Goal: Browse casually

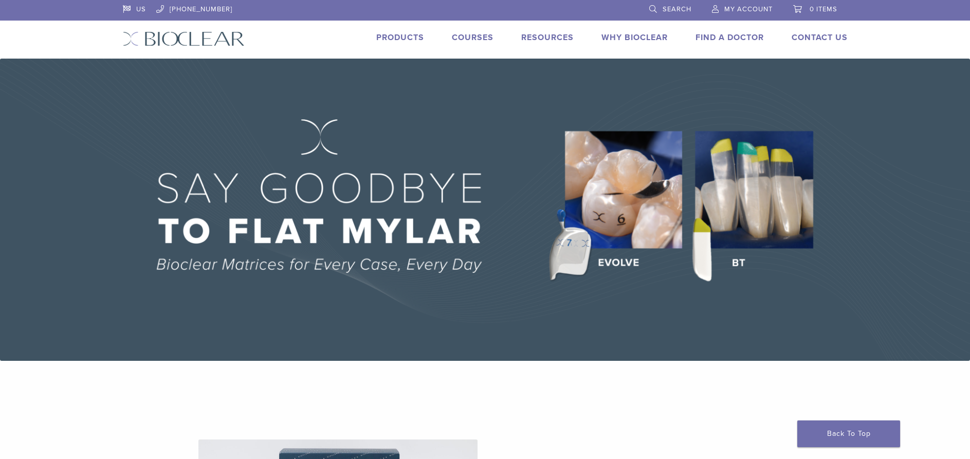
scroll to position [629, 0]
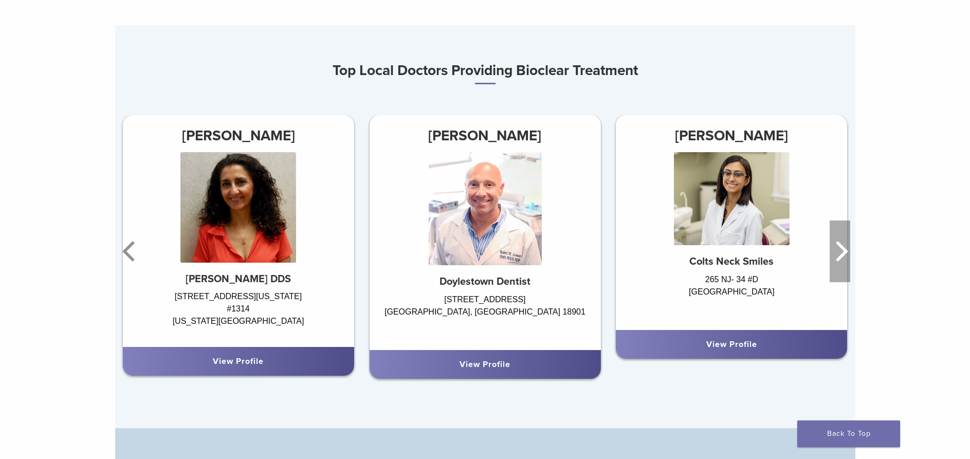
click at [847, 259] on icon "Next" at bounding box center [840, 252] width 21 height 62
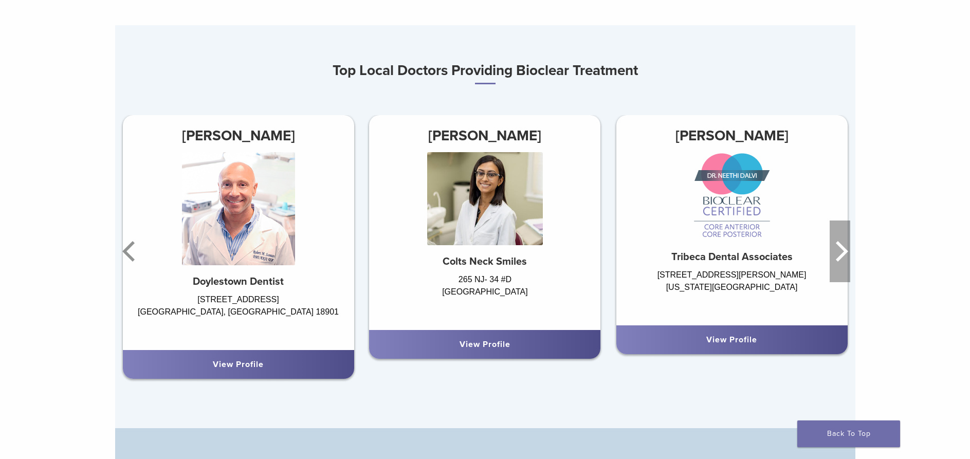
click at [843, 254] on icon "Next" at bounding box center [840, 252] width 21 height 62
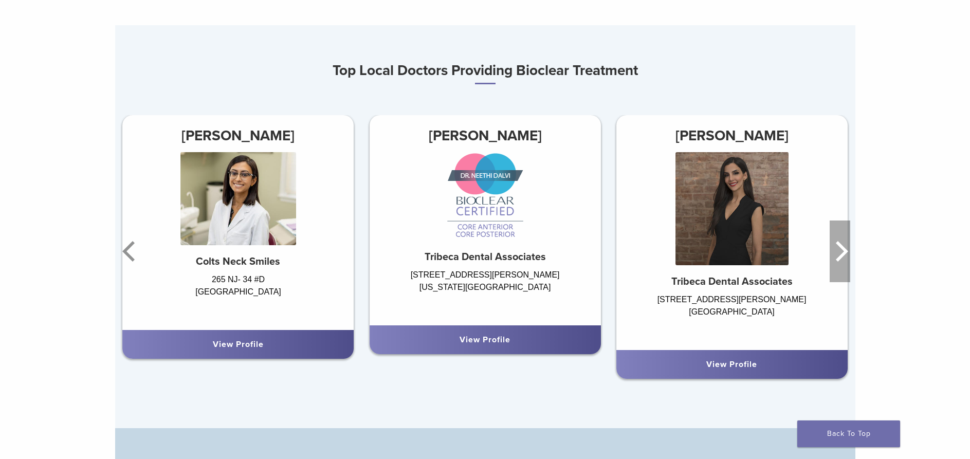
click at [840, 250] on icon "Next" at bounding box center [840, 252] width 21 height 62
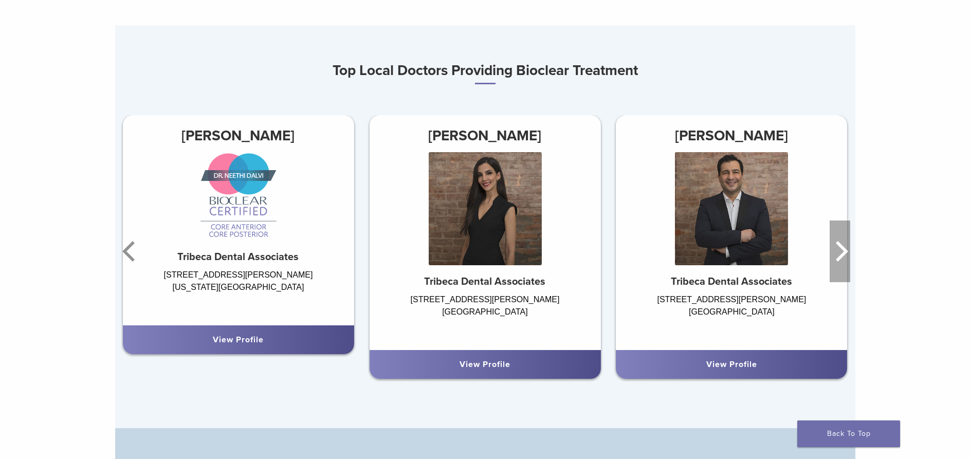
click at [840, 250] on icon "Next" at bounding box center [840, 252] width 21 height 62
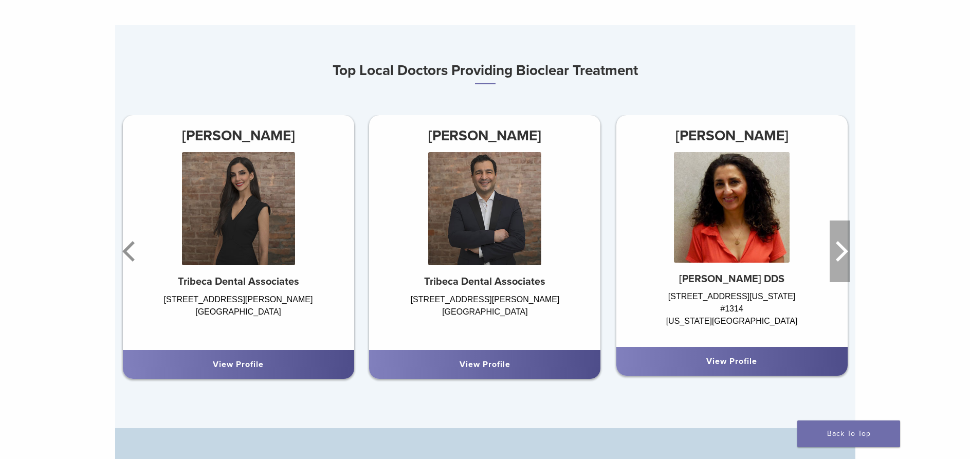
click at [839, 250] on icon "Next" at bounding box center [840, 252] width 21 height 62
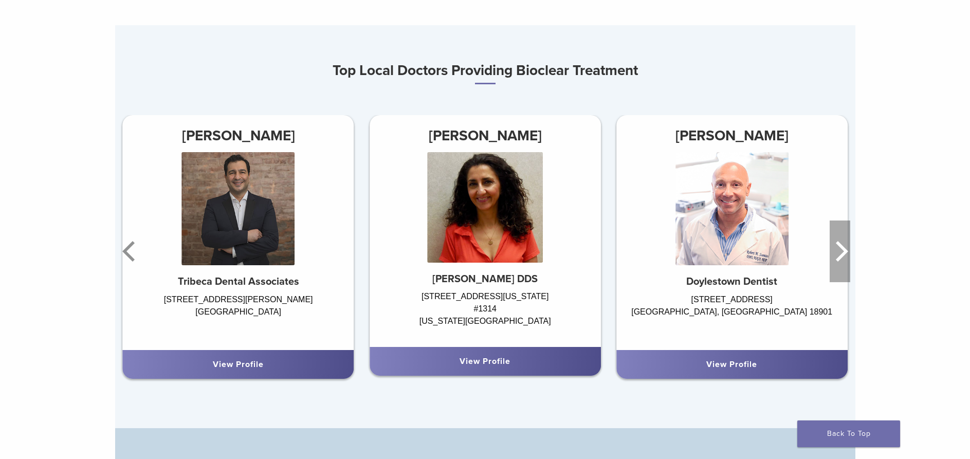
click at [839, 250] on icon "Next" at bounding box center [840, 252] width 21 height 62
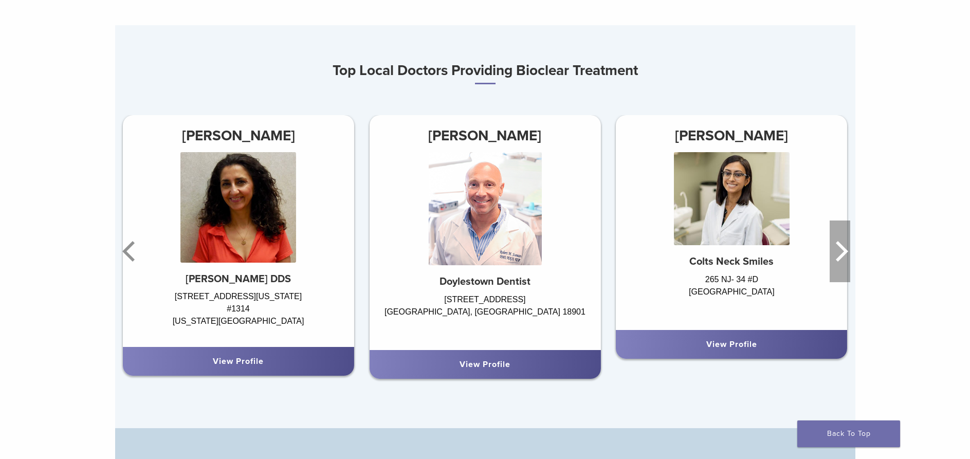
click at [835, 249] on icon "Next" at bounding box center [840, 252] width 21 height 62
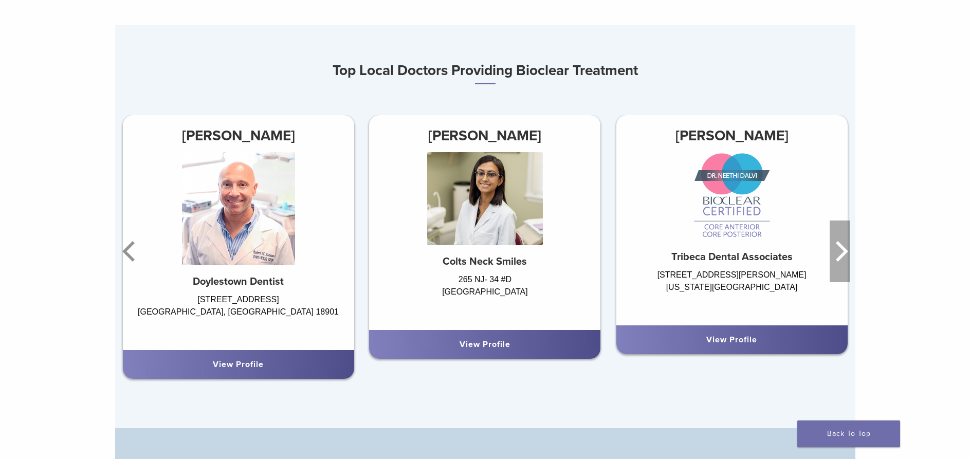
click at [841, 245] on icon "Next" at bounding box center [840, 252] width 21 height 62
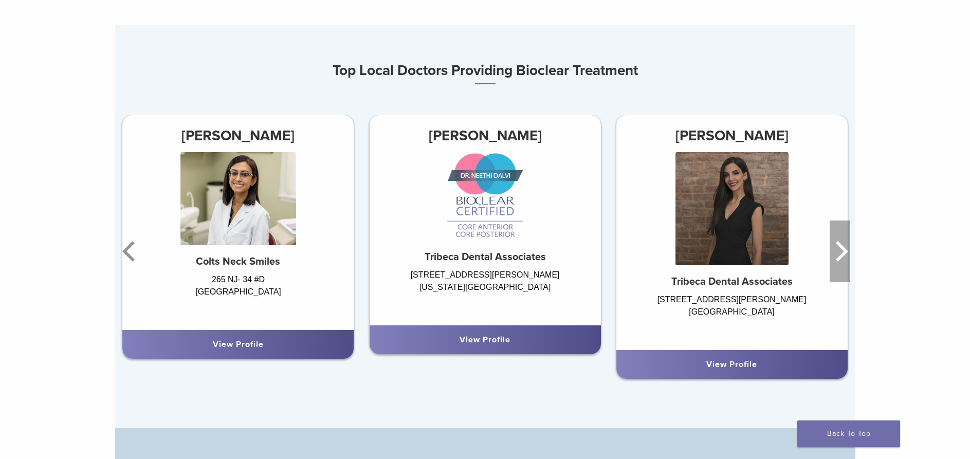
click at [843, 254] on icon "Next" at bounding box center [840, 252] width 21 height 62
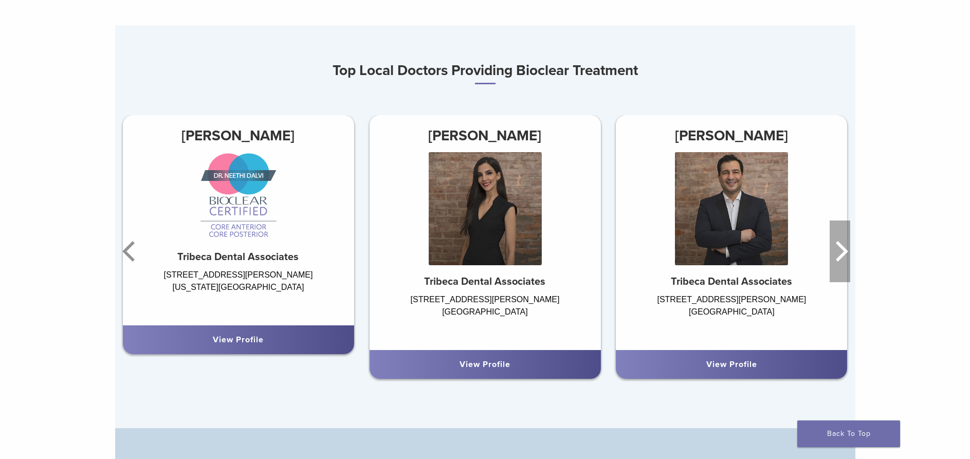
click at [842, 251] on icon "Next" at bounding box center [842, 251] width 12 height 21
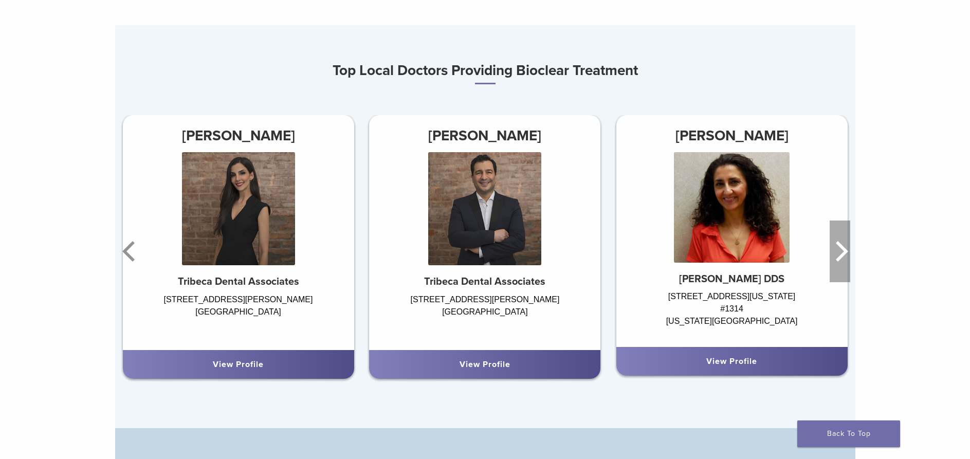
click at [842, 250] on icon "Next" at bounding box center [842, 251] width 12 height 21
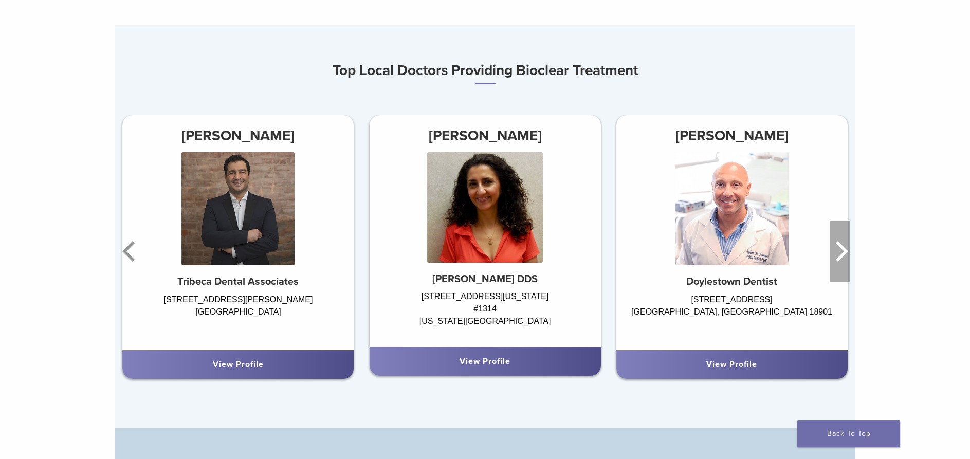
click at [842, 250] on icon "Next" at bounding box center [842, 251] width 12 height 21
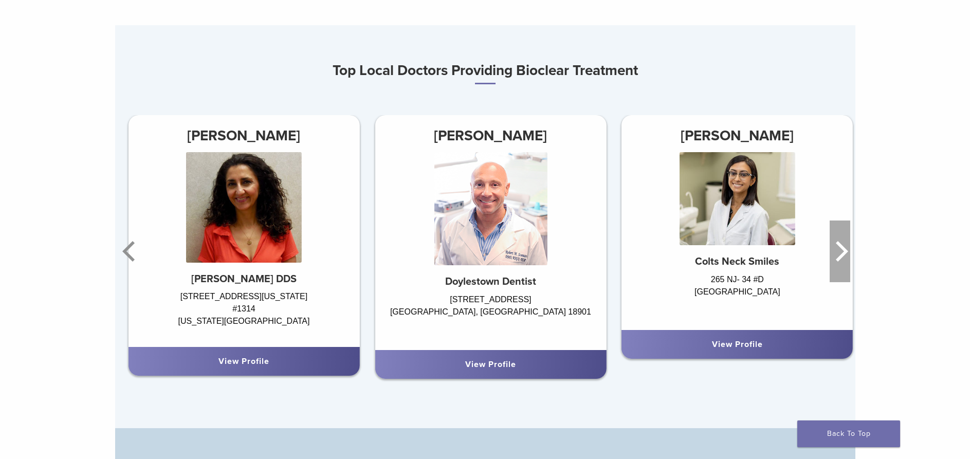
click at [842, 250] on icon "Next" at bounding box center [842, 251] width 12 height 21
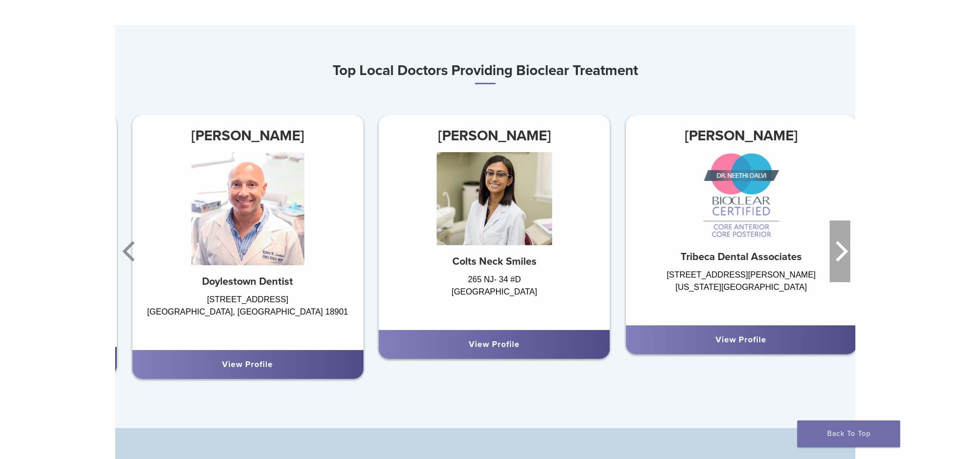
click at [842, 250] on icon "Next" at bounding box center [842, 251] width 12 height 21
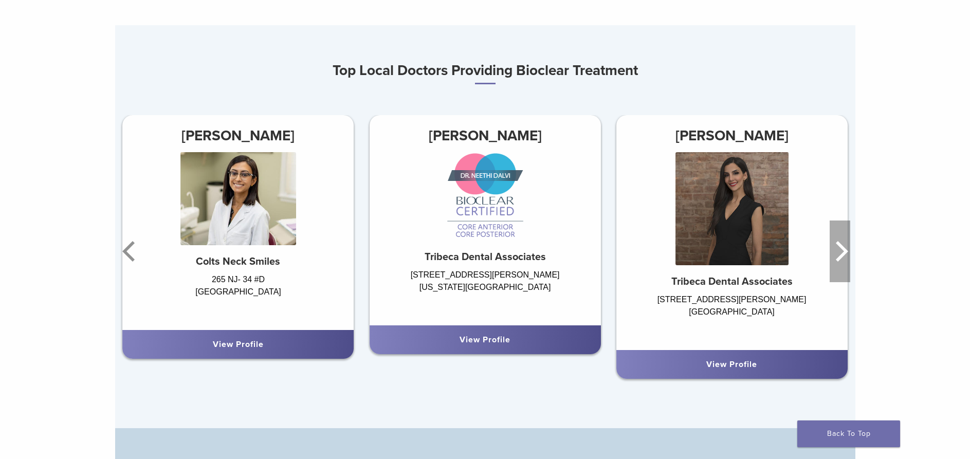
click at [842, 250] on icon "Next" at bounding box center [842, 251] width 12 height 21
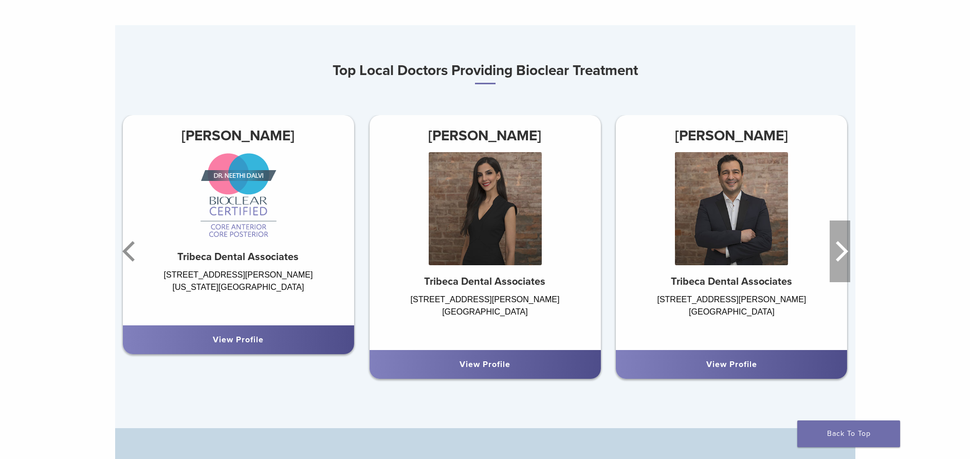
click at [842, 250] on icon "Next" at bounding box center [842, 251] width 12 height 21
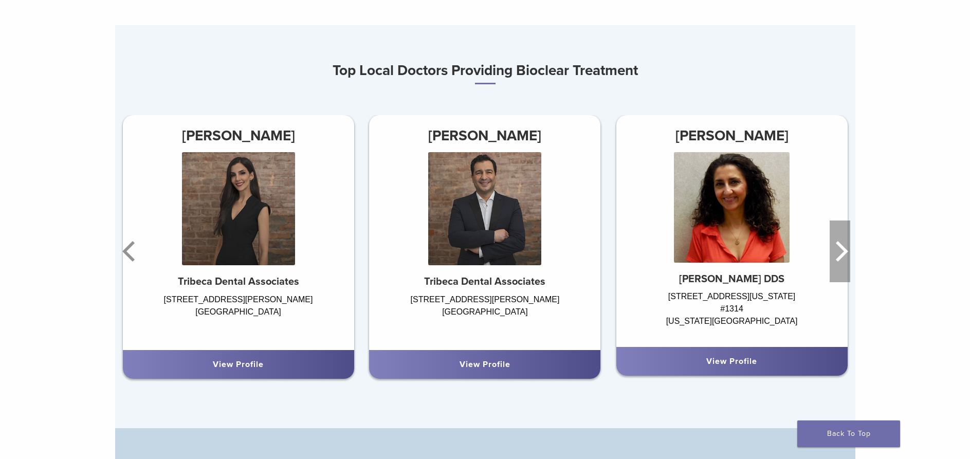
click at [842, 249] on icon "Next" at bounding box center [842, 251] width 12 height 21
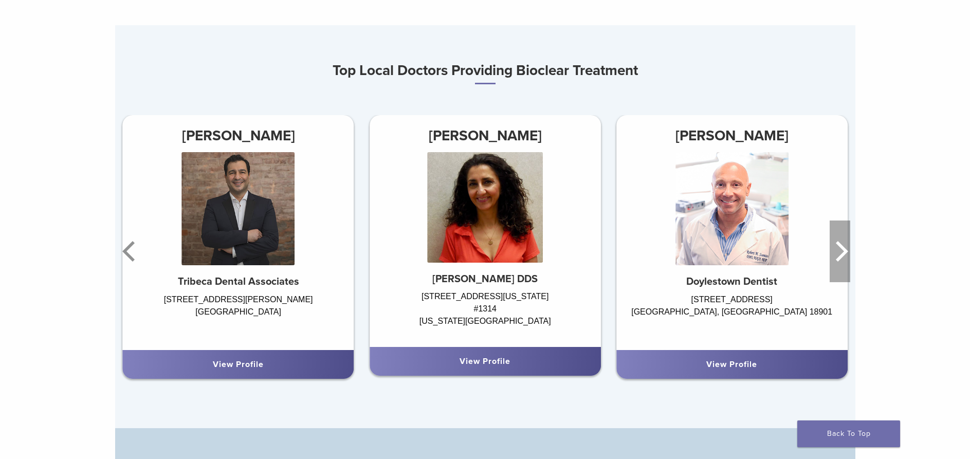
click at [842, 250] on icon "Next" at bounding box center [842, 251] width 12 height 21
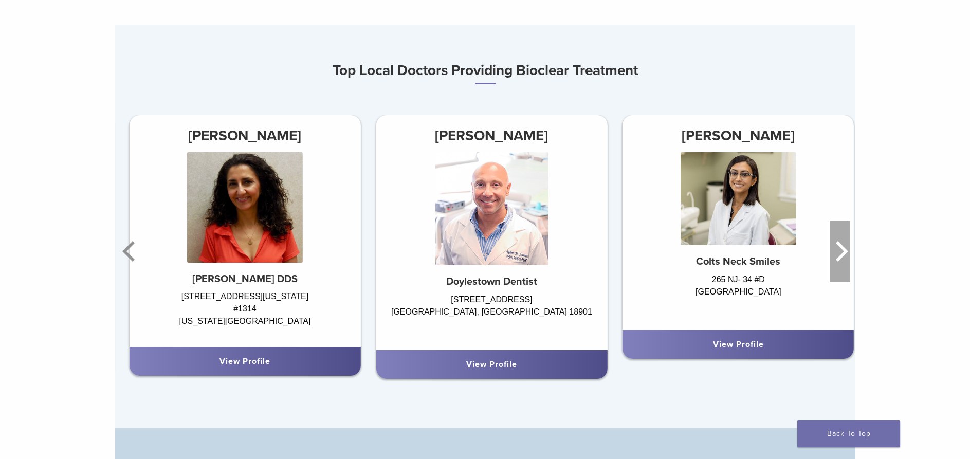
click at [842, 250] on icon "Next" at bounding box center [842, 251] width 12 height 21
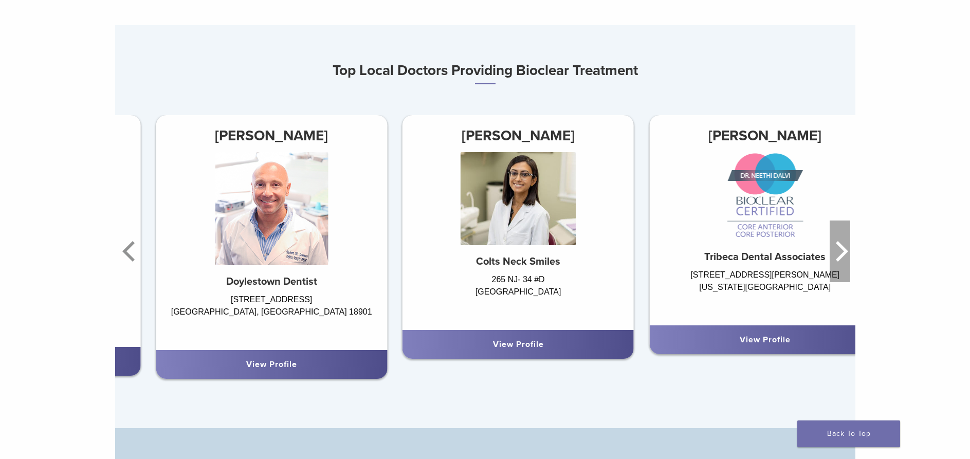
click at [842, 250] on icon "Next" at bounding box center [842, 251] width 12 height 21
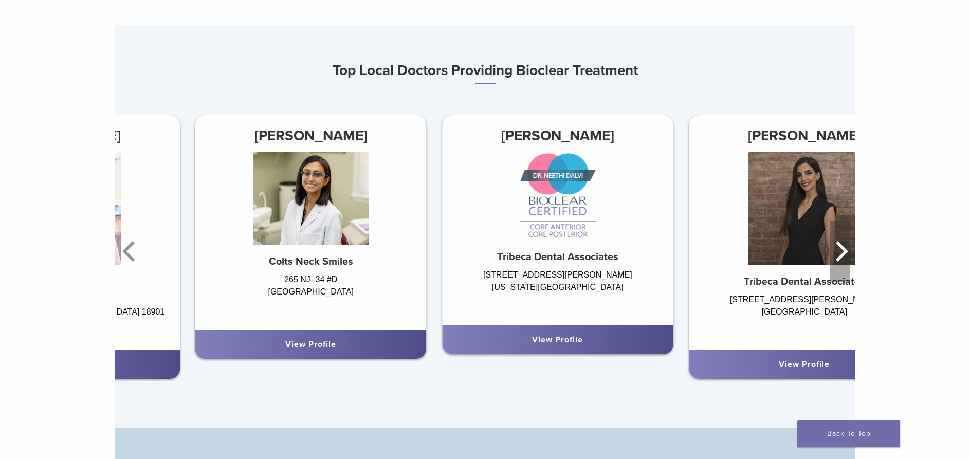
click at [842, 250] on icon "Next" at bounding box center [842, 251] width 12 height 21
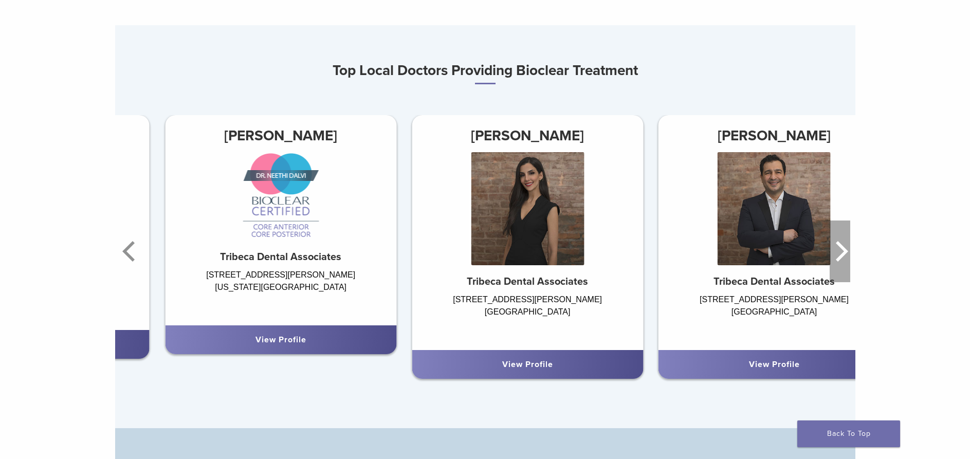
click at [842, 250] on icon "Next" at bounding box center [842, 251] width 12 height 21
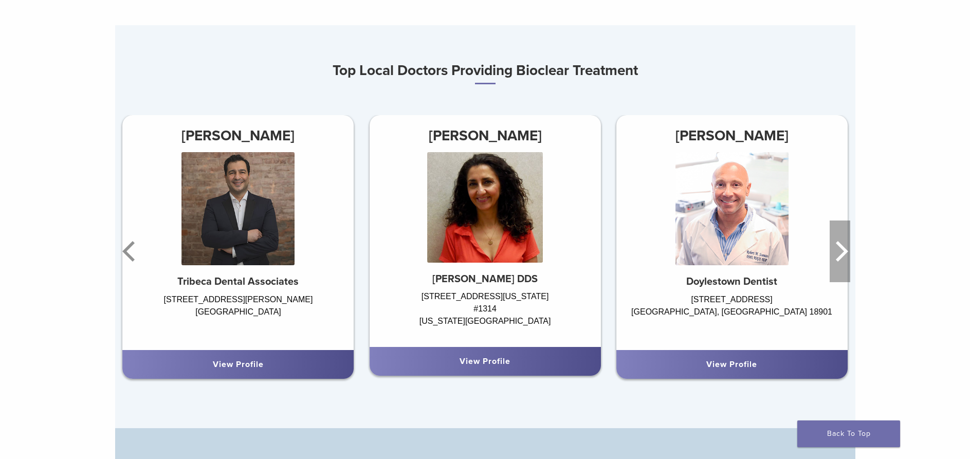
click at [844, 245] on icon "Next" at bounding box center [840, 252] width 21 height 62
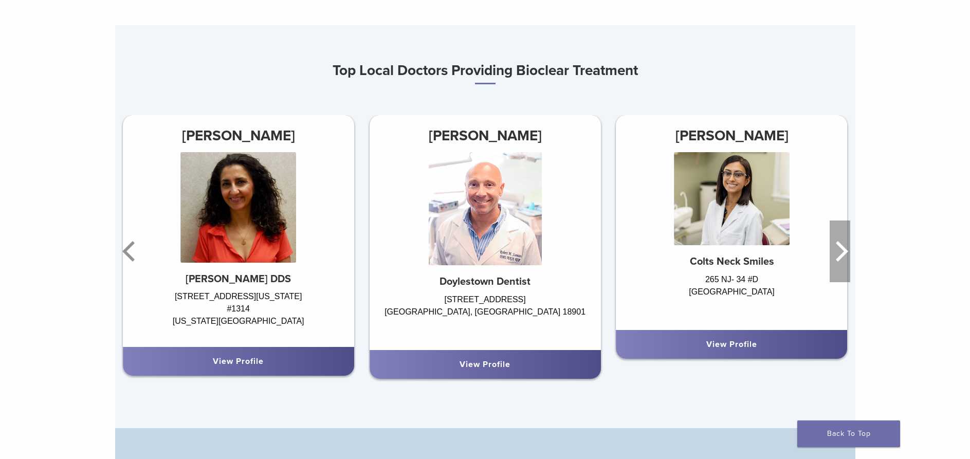
click at [844, 246] on icon "Next" at bounding box center [840, 252] width 21 height 62
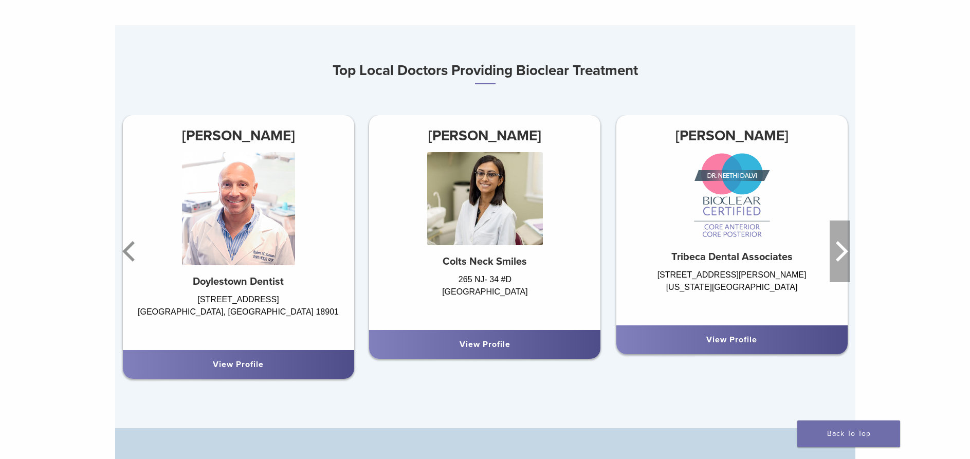
click at [841, 247] on icon "Next" at bounding box center [842, 251] width 12 height 21
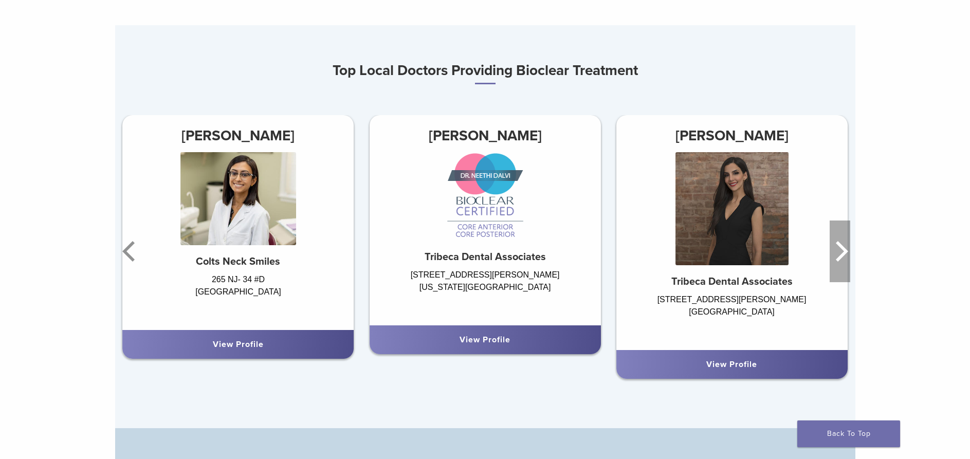
click at [841, 248] on icon "Next" at bounding box center [842, 251] width 12 height 21
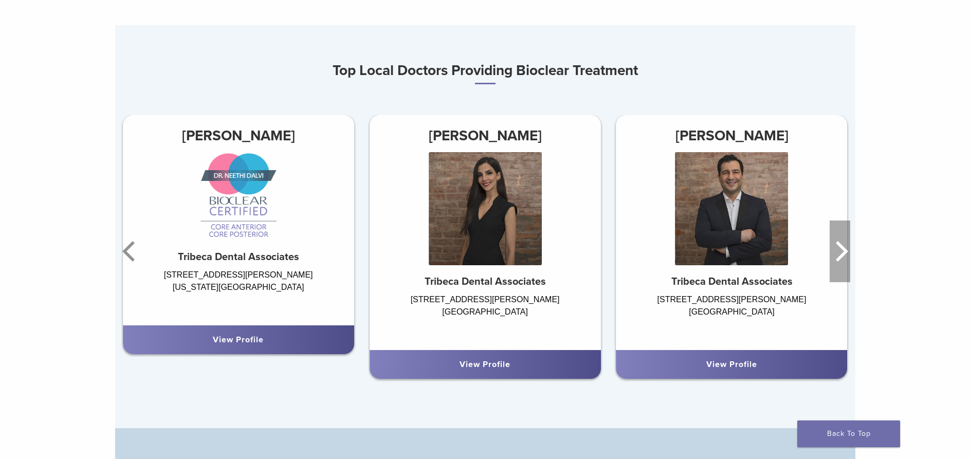
click at [841, 248] on icon "Next" at bounding box center [842, 251] width 12 height 21
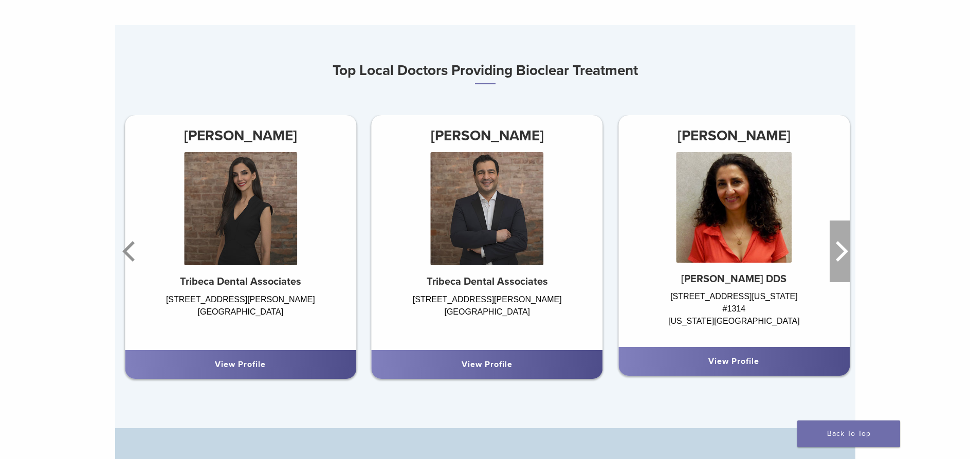
click at [840, 249] on icon "Next" at bounding box center [842, 251] width 12 height 21
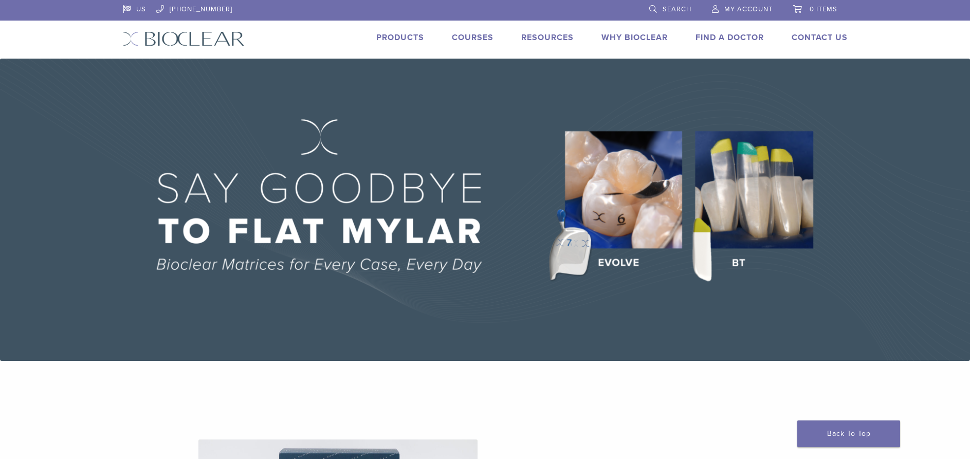
scroll to position [1948, 0]
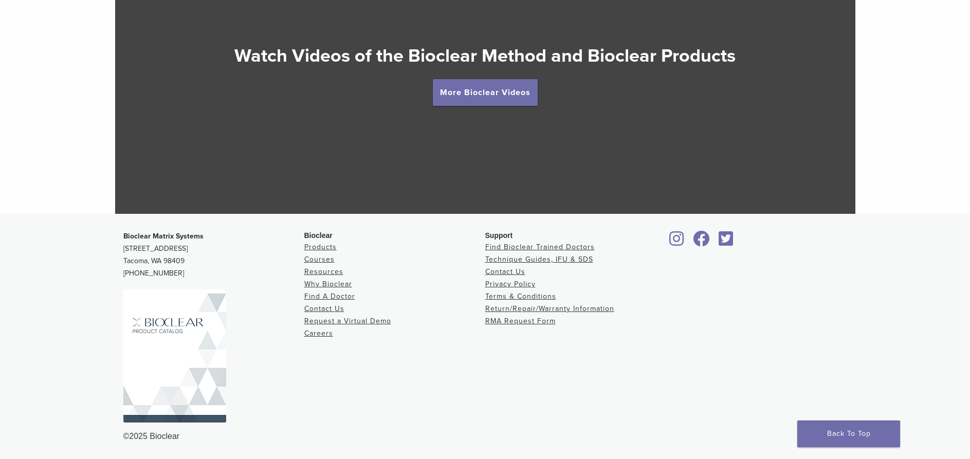
click at [735, 295] on div at bounding box center [756, 322] width 181 height 184
